Goal: Use online tool/utility: Use online tool/utility

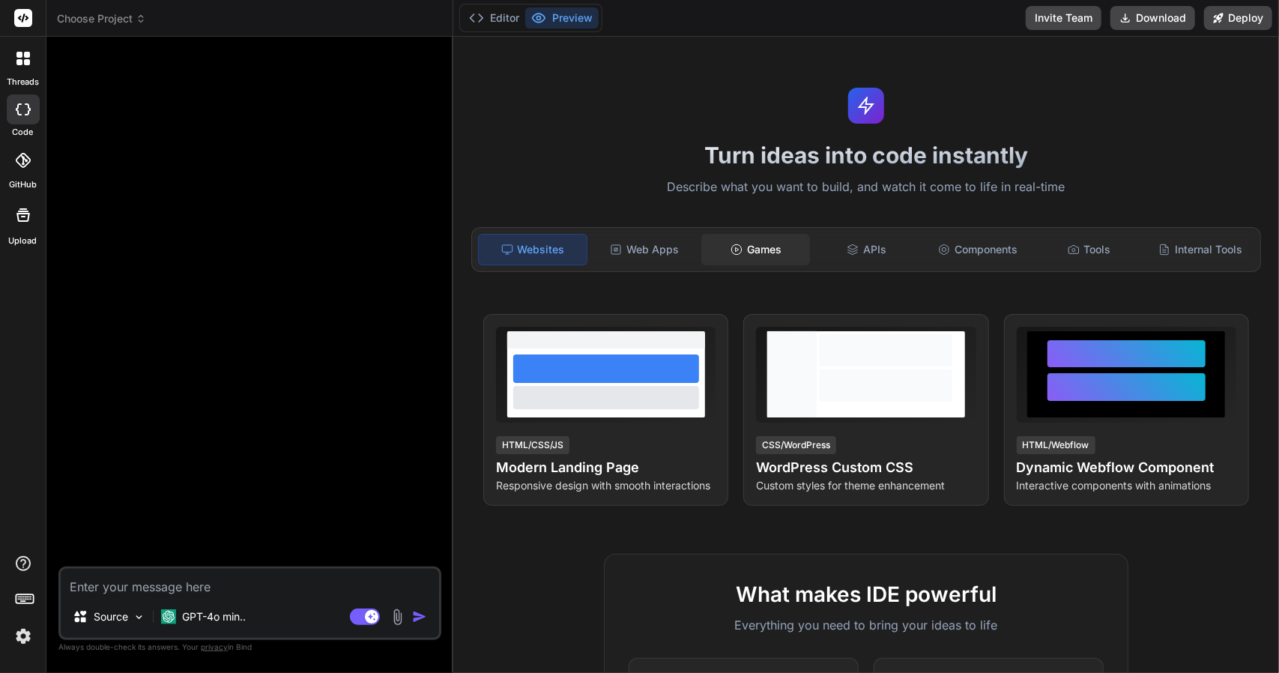
click at [747, 243] on div "Games" at bounding box center [755, 249] width 108 height 31
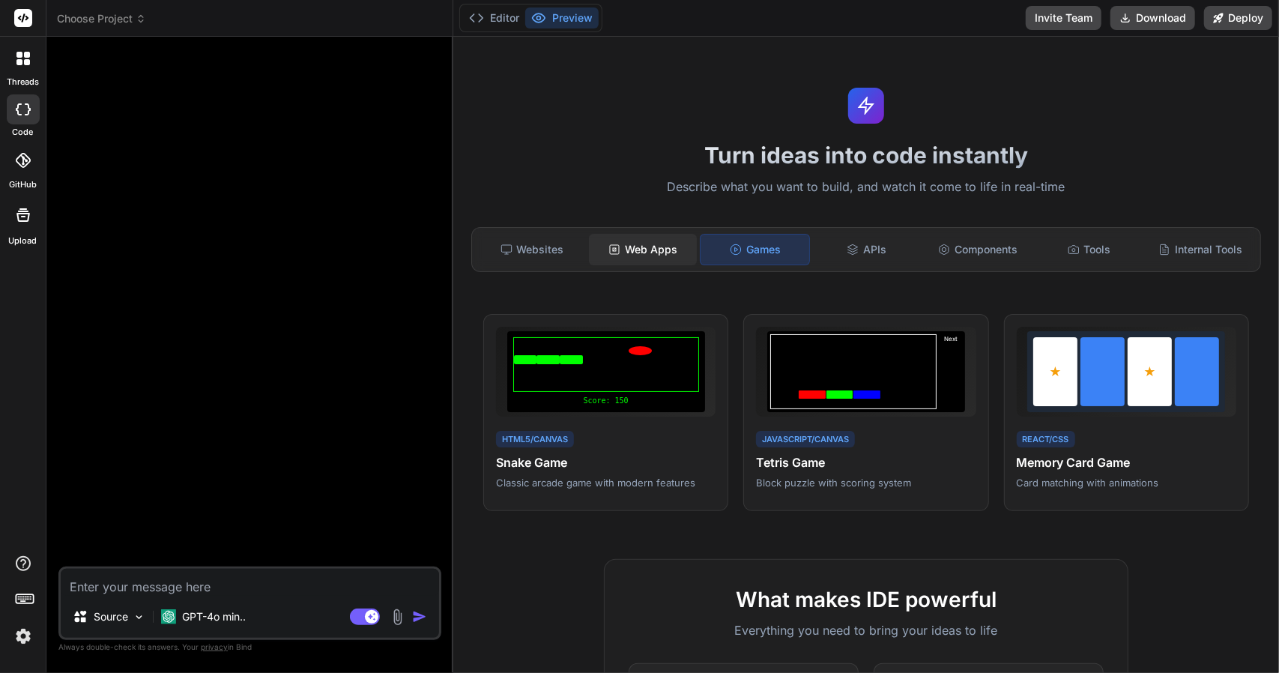
click at [682, 252] on div "Web Apps" at bounding box center [643, 249] width 108 height 31
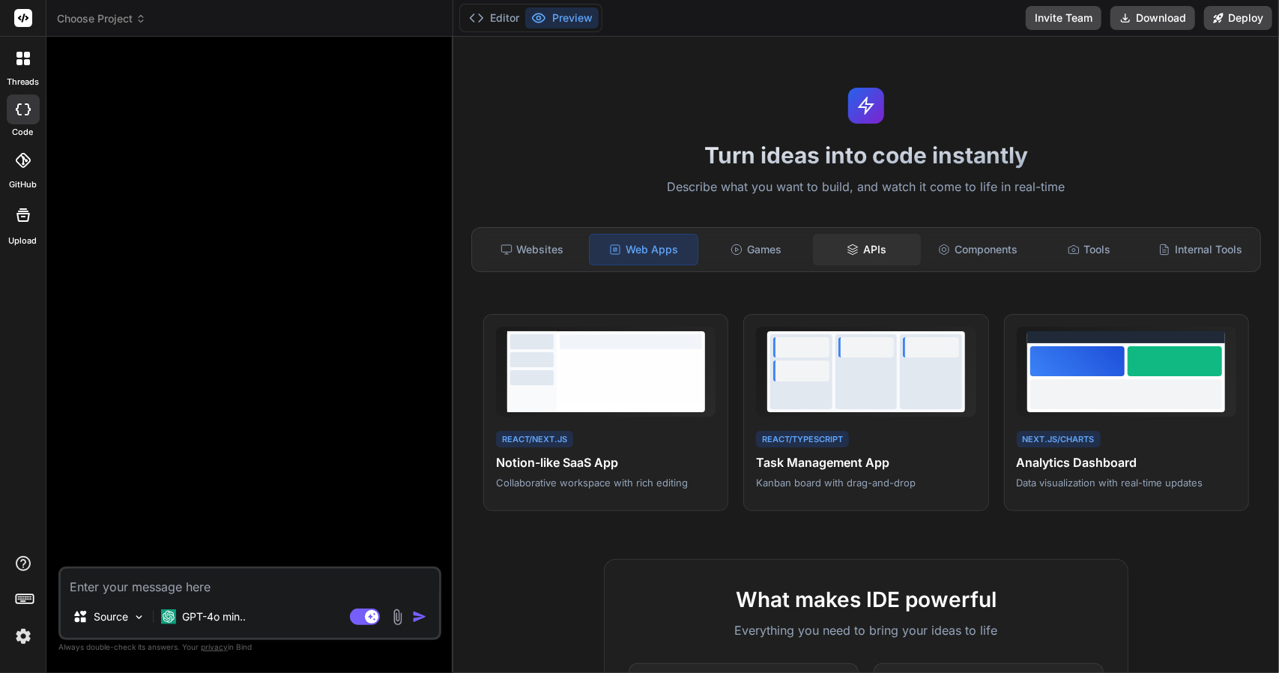
click at [853, 239] on div "APIs" at bounding box center [867, 249] width 108 height 31
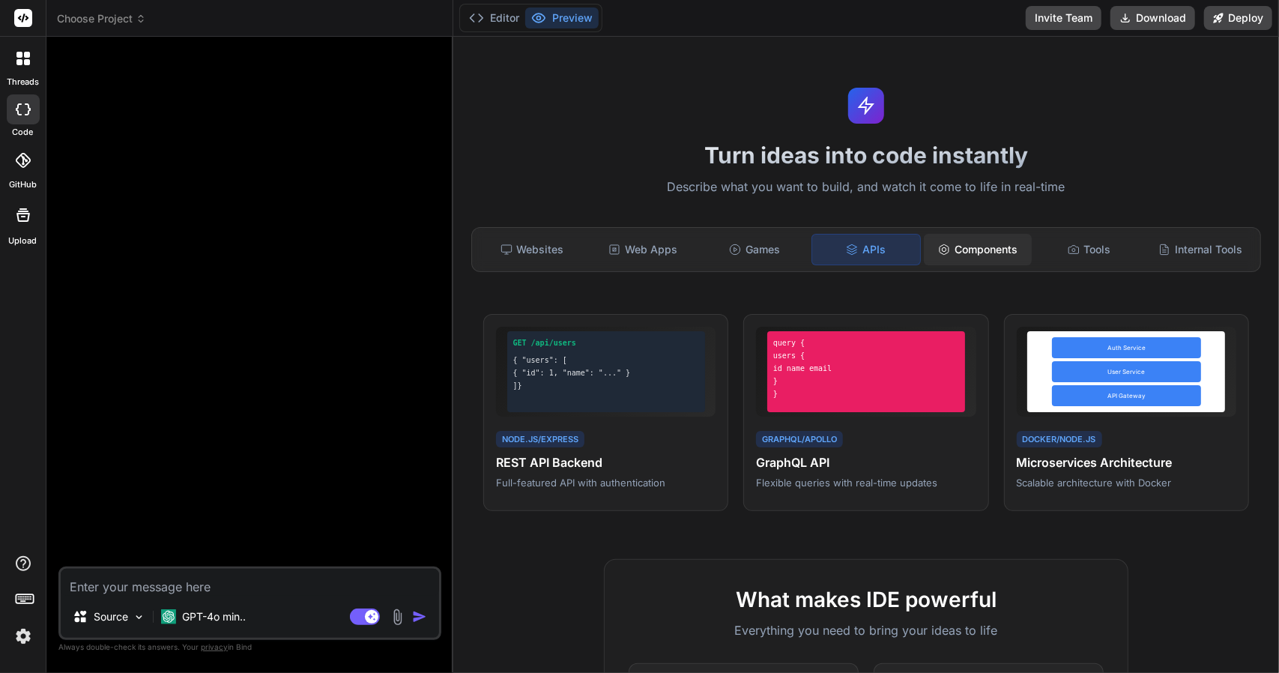
click at [947, 246] on div "Components" at bounding box center [978, 249] width 108 height 31
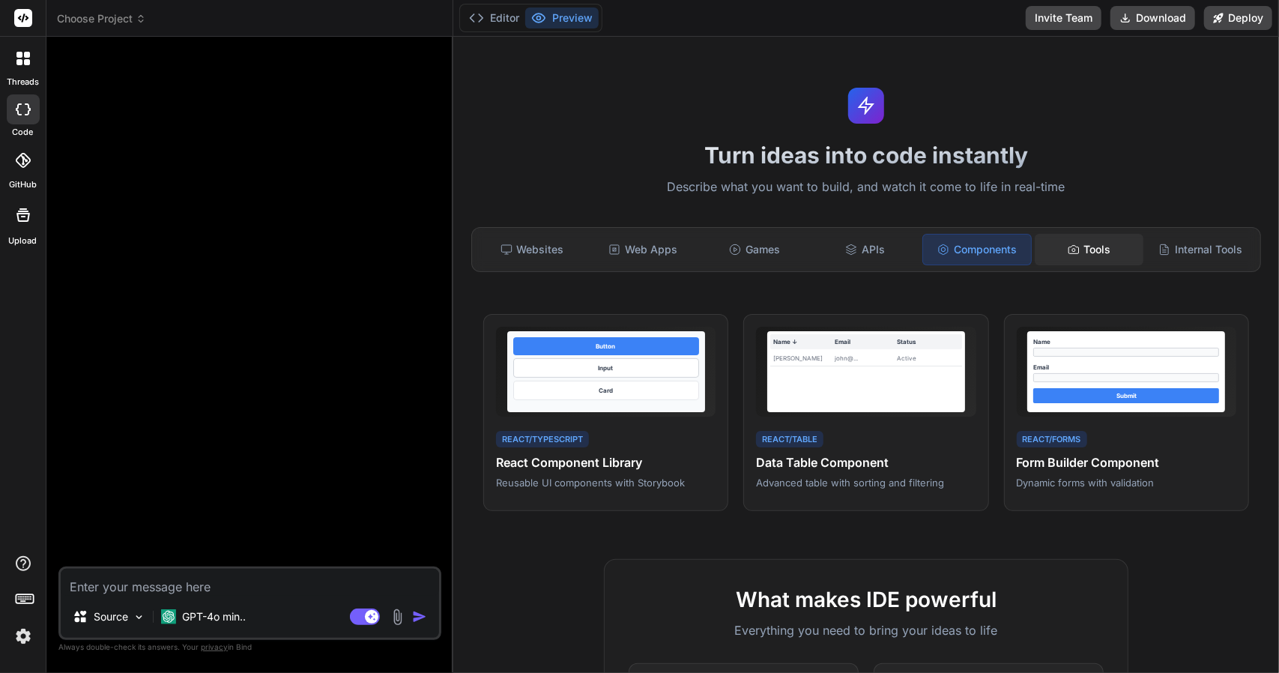
click at [1065, 255] on div "Tools" at bounding box center [1089, 249] width 108 height 31
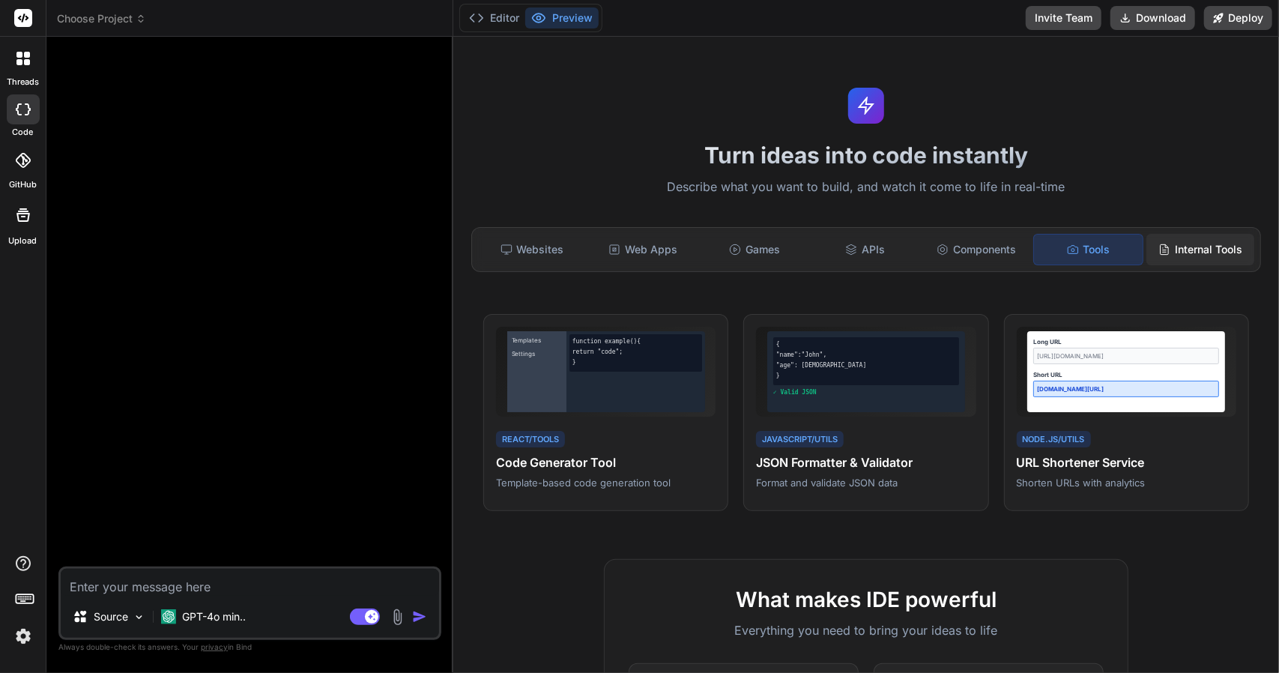
click at [1176, 245] on div "Internal Tools" at bounding box center [1200, 249] width 108 height 31
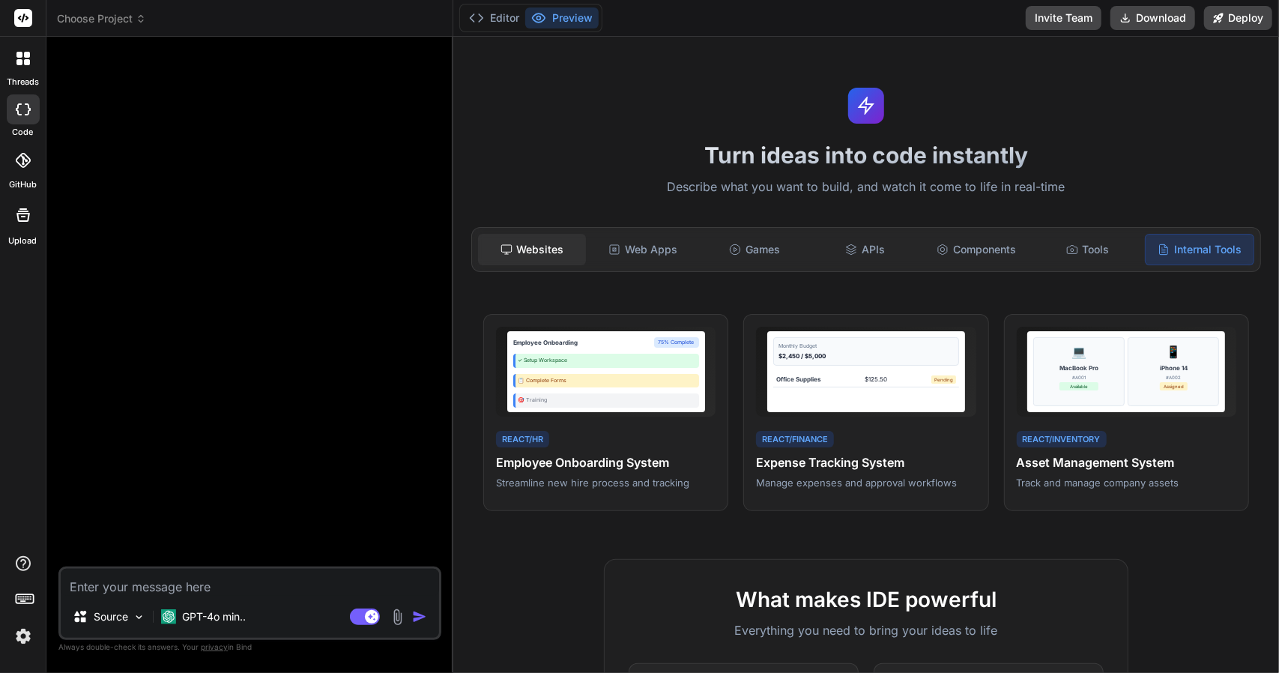
click at [539, 258] on div "Websites" at bounding box center [532, 249] width 108 height 31
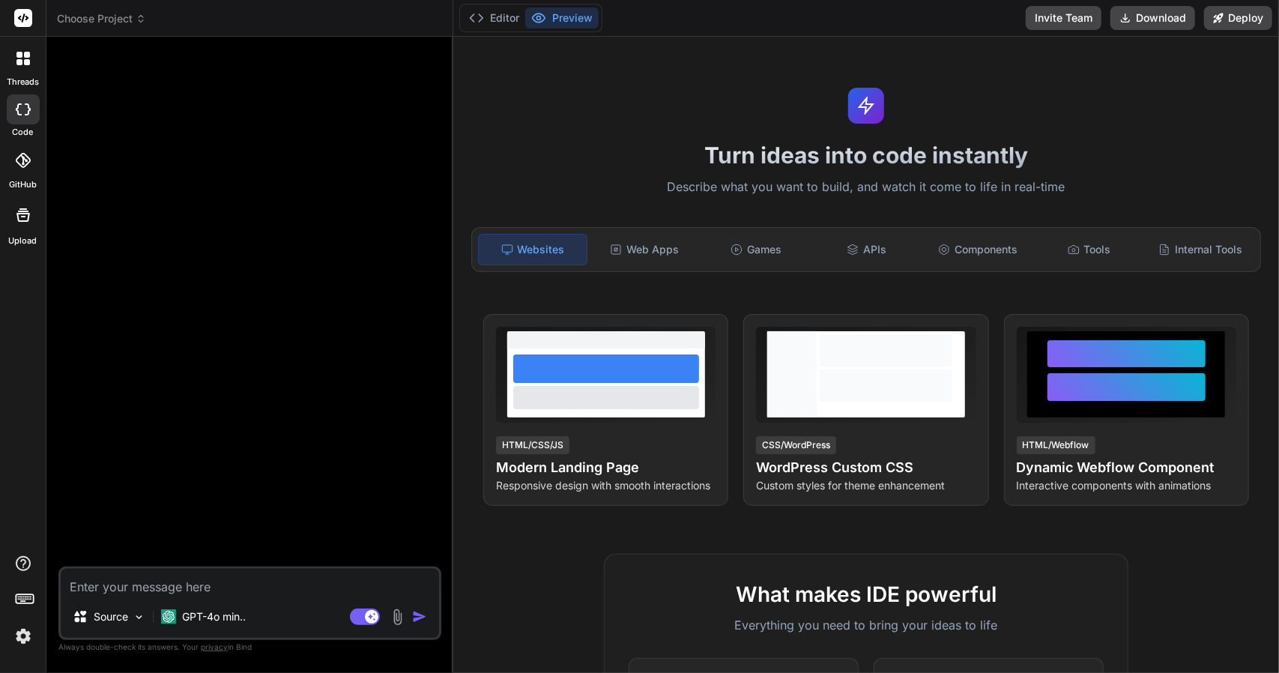
click at [545, 146] on h1 "Turn ideas into code instantly" at bounding box center [866, 155] width 808 height 27
click at [88, 13] on span "Choose Project" at bounding box center [101, 18] width 89 height 15
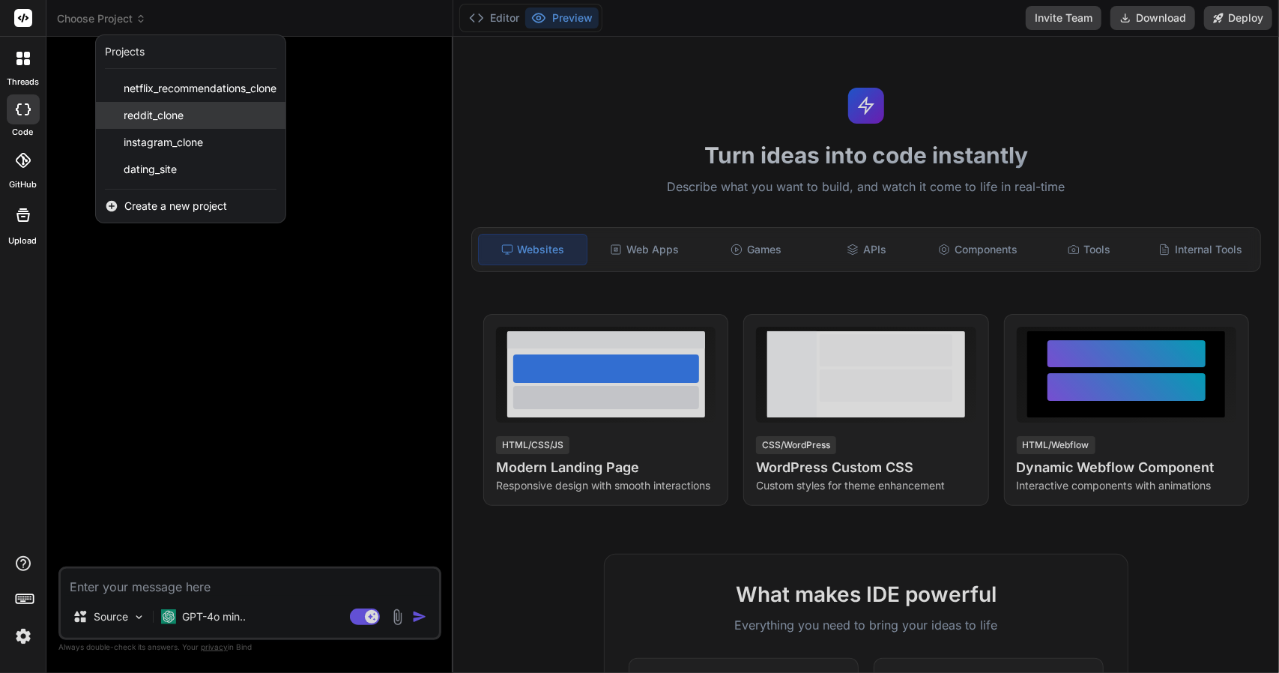
click at [134, 115] on span "reddit_clone" at bounding box center [154, 115] width 60 height 15
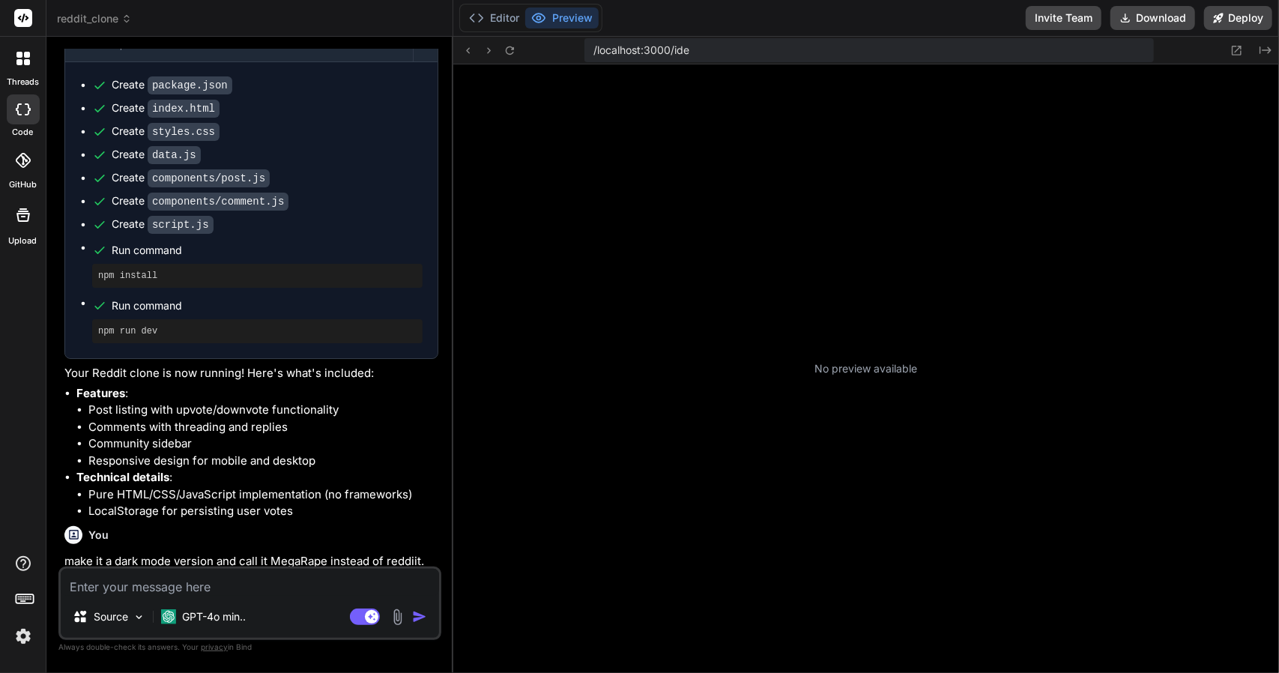
scroll to position [210, 0]
type textarea "x"
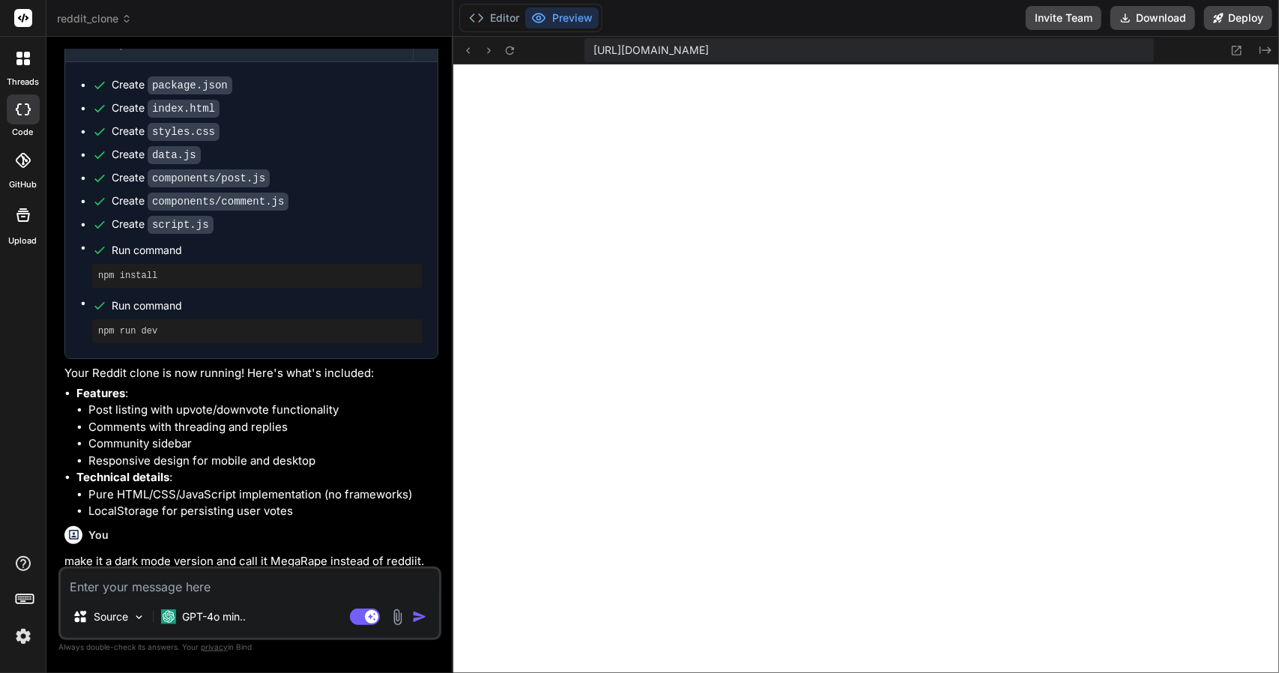
scroll to position [657, 0]
click at [207, 585] on textarea at bounding box center [250, 582] width 378 height 27
